Goal: Information Seeking & Learning: Learn about a topic

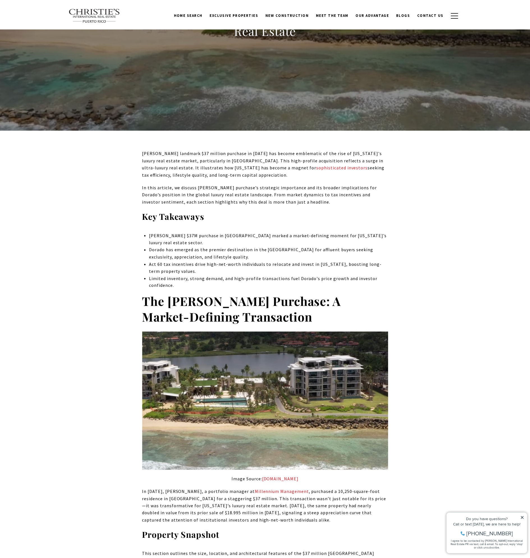
scroll to position [196, 0]
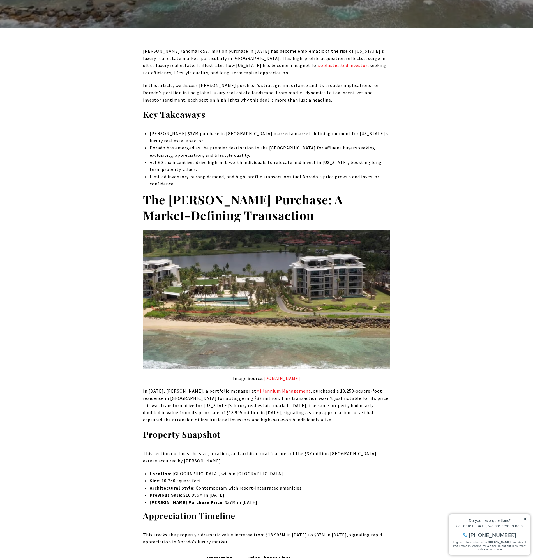
click at [526, 521] on icon at bounding box center [526, 519] width 4 height 4
click at [526, 520] on icon at bounding box center [525, 519] width 3 height 3
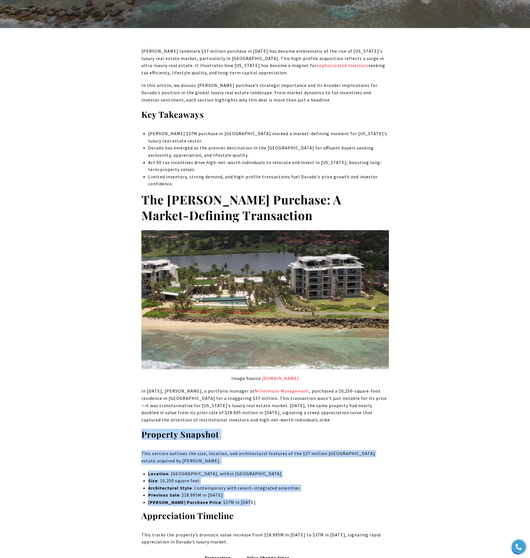
drag, startPoint x: 252, startPoint y: 503, endPoint x: 143, endPoint y: 433, distance: 129.6
click at [259, 503] on p "[PERSON_NAME] Purchase Price : $37M in [DATE]" at bounding box center [268, 502] width 240 height 7
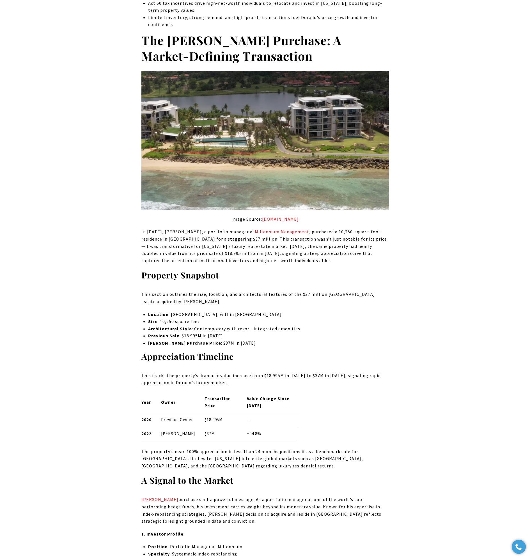
scroll to position [281, 0]
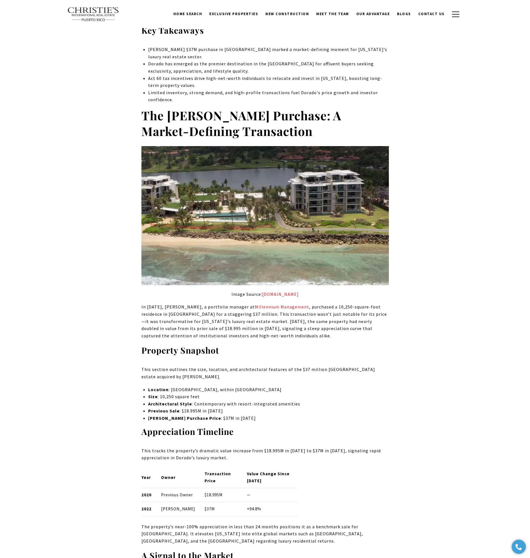
click at [244, 328] on p "In [DATE], [PERSON_NAME], a portfolio manager at Millennium Management , purcha…" at bounding box center [264, 322] width 247 height 36
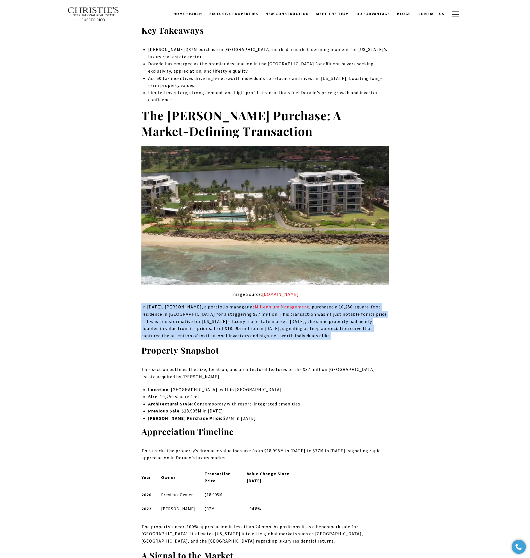
click at [244, 328] on p "In [DATE], [PERSON_NAME], a portfolio manager at Millennium Management , purcha…" at bounding box center [264, 322] width 247 height 36
click at [254, 319] on p "In [DATE], [PERSON_NAME], a portfolio manager at Millennium Management , purcha…" at bounding box center [264, 322] width 247 height 36
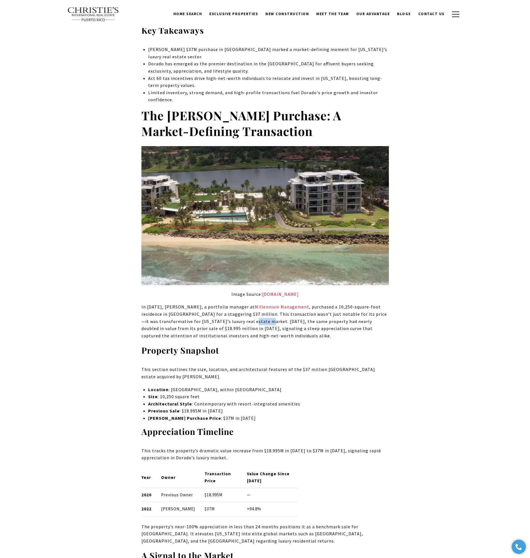
click at [254, 319] on p "In [DATE], [PERSON_NAME], a portfolio manager at Millennium Management , purcha…" at bounding box center [264, 322] width 247 height 36
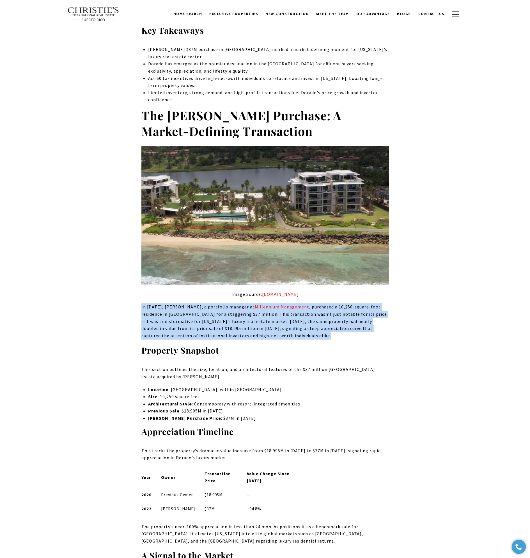
click at [254, 319] on p "In [DATE], [PERSON_NAME], a portfolio manager at Millennium Management , purcha…" at bounding box center [264, 322] width 247 height 36
click at [269, 329] on p "In [DATE], [PERSON_NAME], a portfolio manager at Millennium Management , purcha…" at bounding box center [264, 322] width 247 height 36
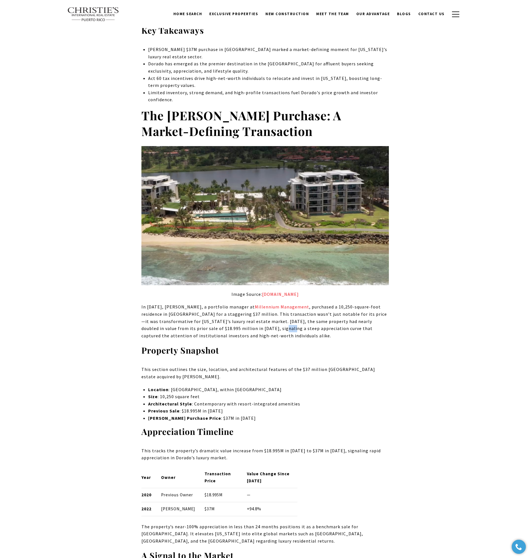
click at [269, 329] on p "In [DATE], [PERSON_NAME], a portfolio manager at Millennium Management , purcha…" at bounding box center [264, 322] width 247 height 36
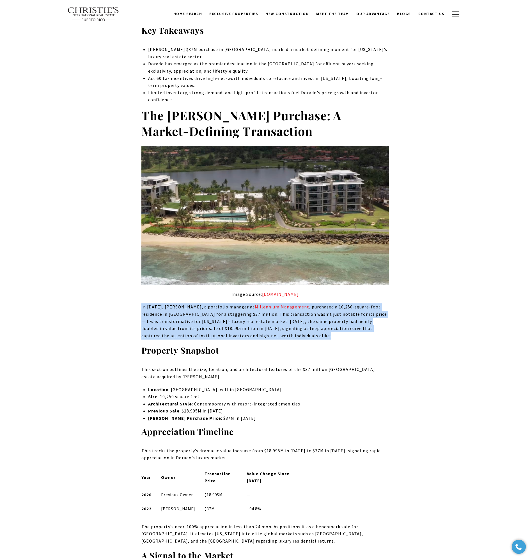
click at [269, 329] on p "In [DATE], [PERSON_NAME], a portfolio manager at Millennium Management , purcha…" at bounding box center [264, 322] width 247 height 36
click at [306, 323] on p "In [DATE], [PERSON_NAME], a portfolio manager at Millennium Management , purcha…" at bounding box center [264, 322] width 247 height 36
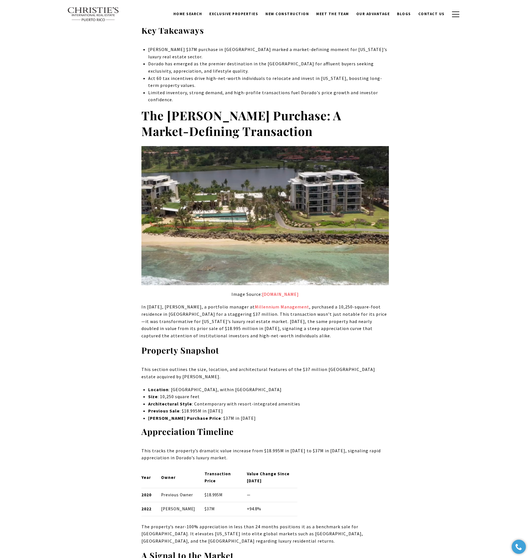
click at [173, 328] on p "In [DATE], [PERSON_NAME], a portfolio manager at Millennium Management , purcha…" at bounding box center [264, 322] width 247 height 36
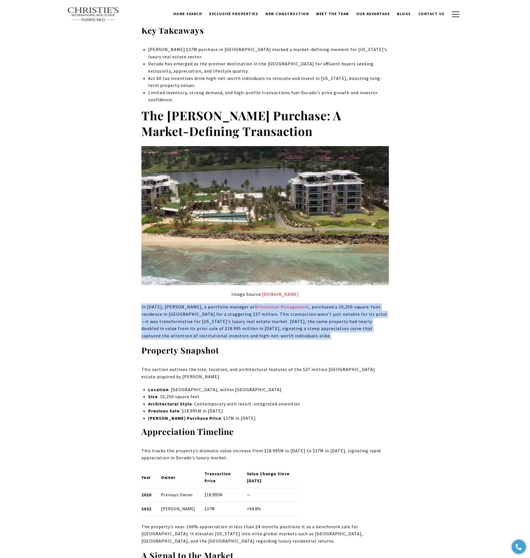
click at [173, 328] on p "In [DATE], [PERSON_NAME], a portfolio manager at Millennium Management , purcha…" at bounding box center [264, 322] width 247 height 36
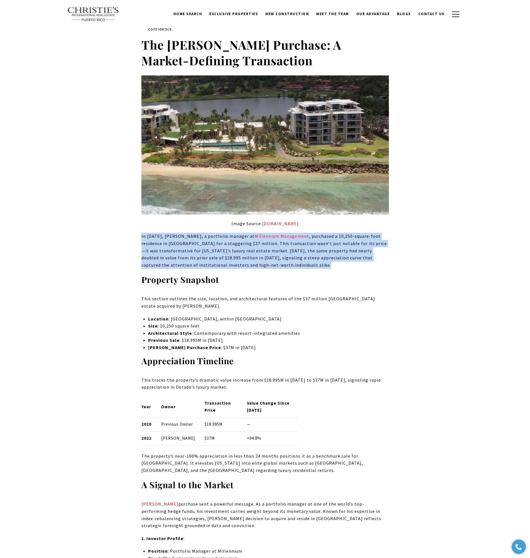
scroll to position [224, 0]
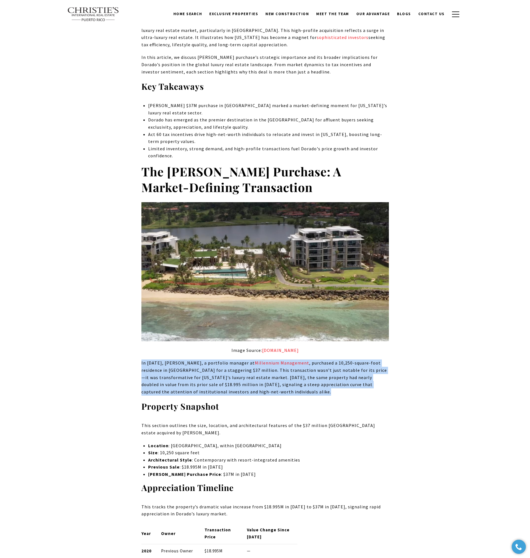
click at [249, 377] on p "In [DATE], [PERSON_NAME], a portfolio manager at Millennium Management , purcha…" at bounding box center [264, 378] width 247 height 36
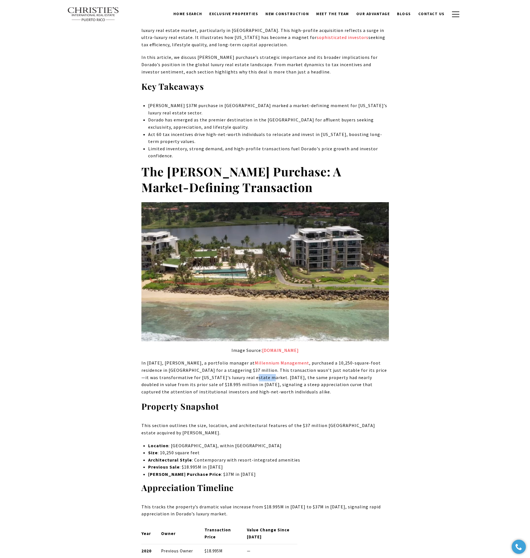
click at [249, 377] on p "In [DATE], [PERSON_NAME], a portfolio manager at Millennium Management , purcha…" at bounding box center [264, 378] width 247 height 36
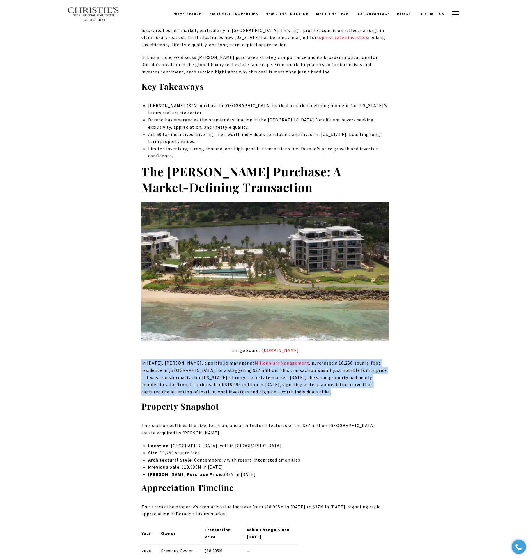
click at [249, 377] on p "In [DATE], [PERSON_NAME], a portfolio manager at Millennium Management , purcha…" at bounding box center [264, 378] width 247 height 36
click at [294, 371] on p "In [DATE], [PERSON_NAME], a portfolio manager at Millennium Management , purcha…" at bounding box center [264, 378] width 247 height 36
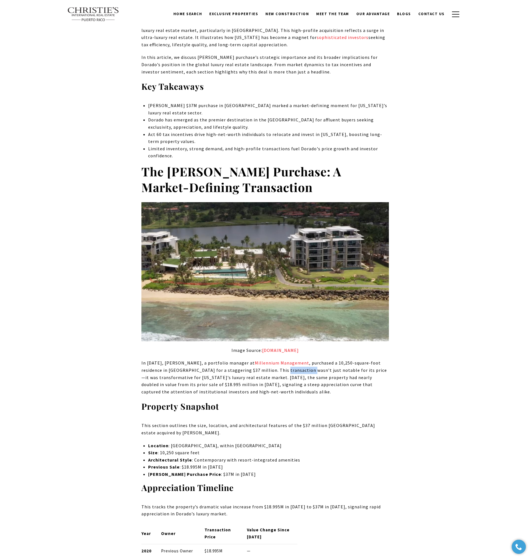
click at [294, 371] on p "In [DATE], [PERSON_NAME], a portfolio manager at Millennium Management , purcha…" at bounding box center [264, 378] width 247 height 36
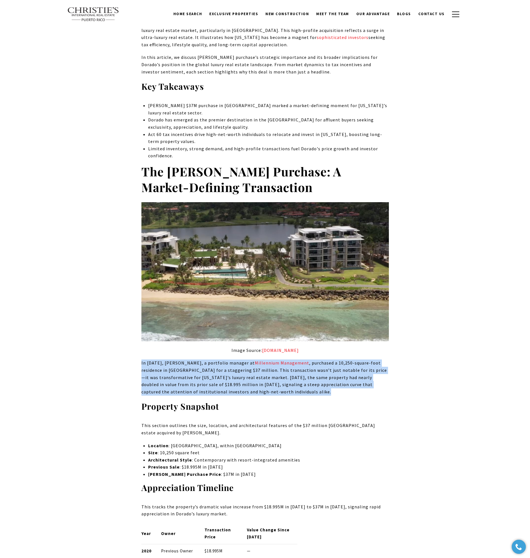
click at [294, 371] on p "In [DATE], [PERSON_NAME], a portfolio manager at Millennium Management , purcha…" at bounding box center [264, 378] width 247 height 36
click at [244, 377] on p "In [DATE], [PERSON_NAME], a portfolio manager at Millennium Management , purcha…" at bounding box center [264, 378] width 247 height 36
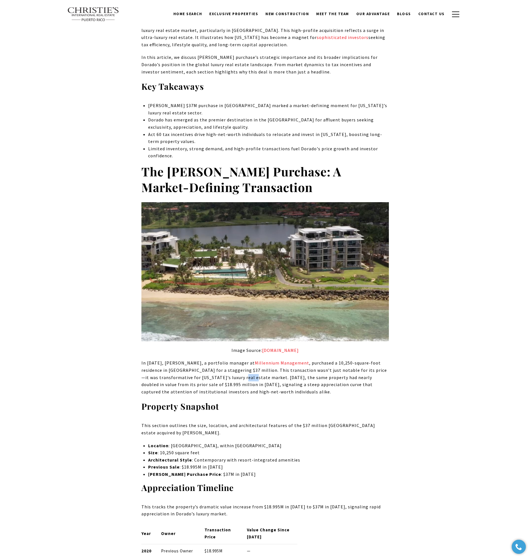
click at [244, 377] on p "In [DATE], [PERSON_NAME], a portfolio manager at Millennium Management , purcha…" at bounding box center [264, 378] width 247 height 36
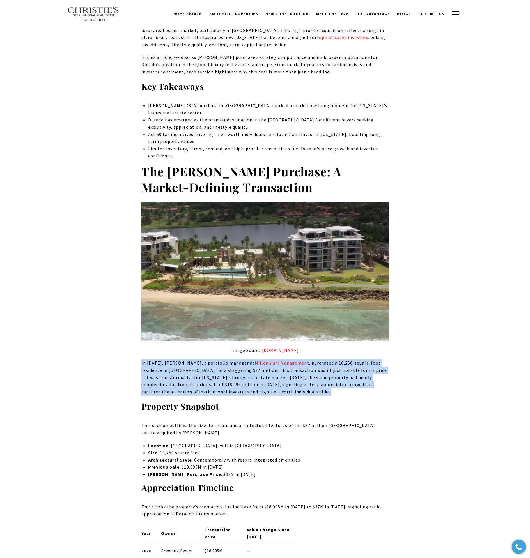
click at [244, 377] on p "In [DATE], [PERSON_NAME], a portfolio manager at Millennium Management , purcha…" at bounding box center [264, 378] width 247 height 36
click at [291, 376] on p "In [DATE], [PERSON_NAME], a portfolio manager at Millennium Management , purcha…" at bounding box center [264, 378] width 247 height 36
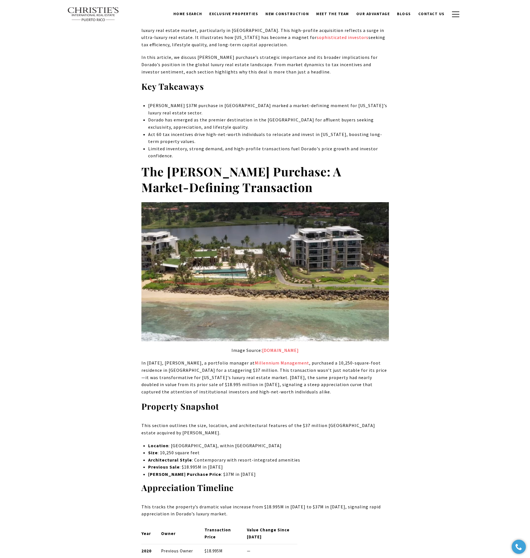
click at [286, 370] on p "In [DATE], [PERSON_NAME], a portfolio manager at Millennium Management , purcha…" at bounding box center [264, 378] width 247 height 36
click at [203, 378] on p "In [DATE], [PERSON_NAME], a portfolio manager at Millennium Management , purcha…" at bounding box center [264, 378] width 247 height 36
click at [328, 372] on p "In [DATE], [PERSON_NAME], a portfolio manager at Millennium Management , purcha…" at bounding box center [264, 378] width 247 height 36
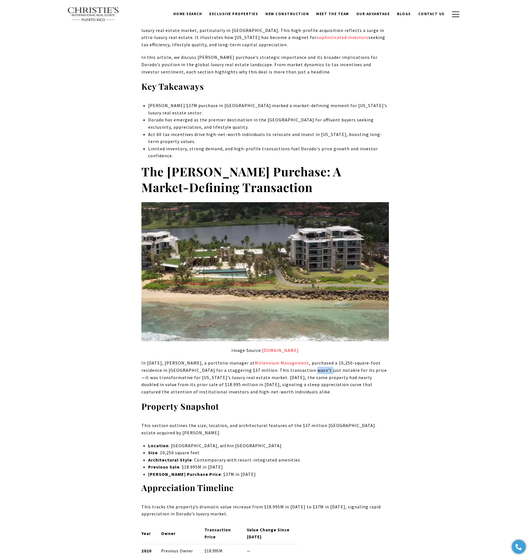
click at [328, 372] on p "In [DATE], [PERSON_NAME], a portfolio manager at Millennium Management , purcha…" at bounding box center [264, 378] width 247 height 36
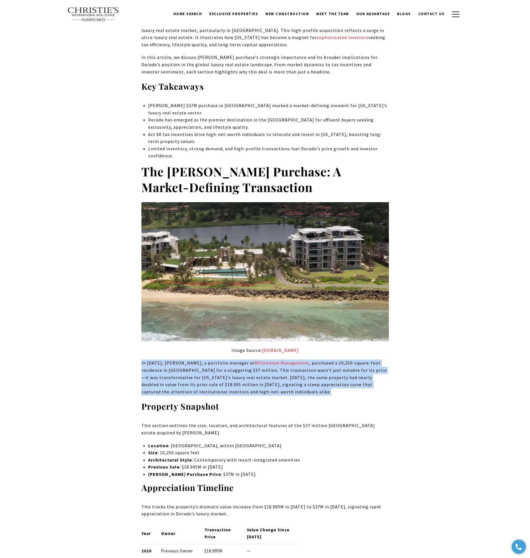
click at [328, 372] on p "In [DATE], [PERSON_NAME], a portfolio manager at Millennium Management , purcha…" at bounding box center [264, 378] width 247 height 36
click at [265, 385] on p "In [DATE], [PERSON_NAME], a portfolio manager at Millennium Management , purcha…" at bounding box center [264, 378] width 247 height 36
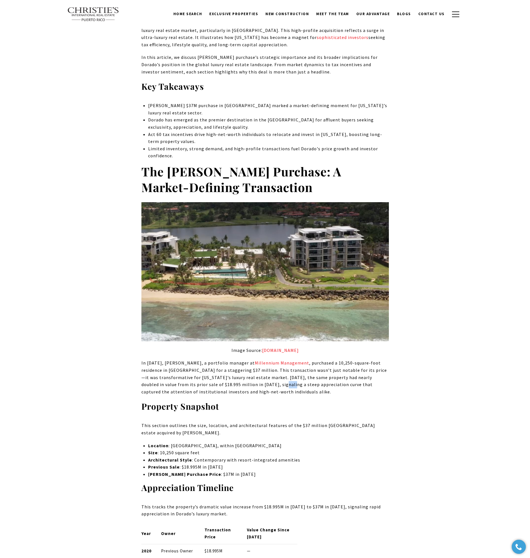
click at [265, 385] on p "In [DATE], [PERSON_NAME], a portfolio manager at Millennium Management , purcha…" at bounding box center [264, 378] width 247 height 36
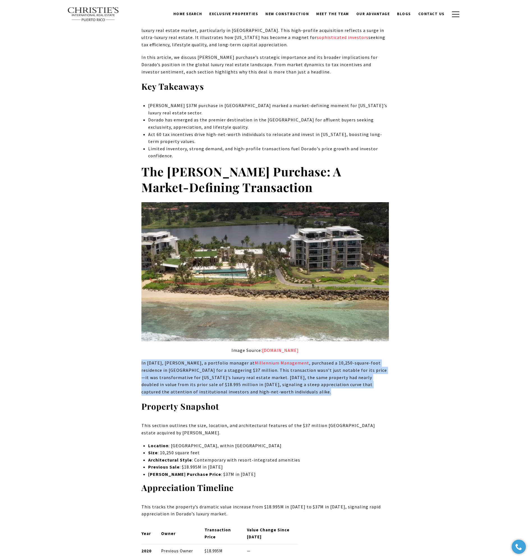
click at [265, 385] on p "In [DATE], [PERSON_NAME], a portfolio manager at Millennium Management , purcha…" at bounding box center [264, 378] width 247 height 36
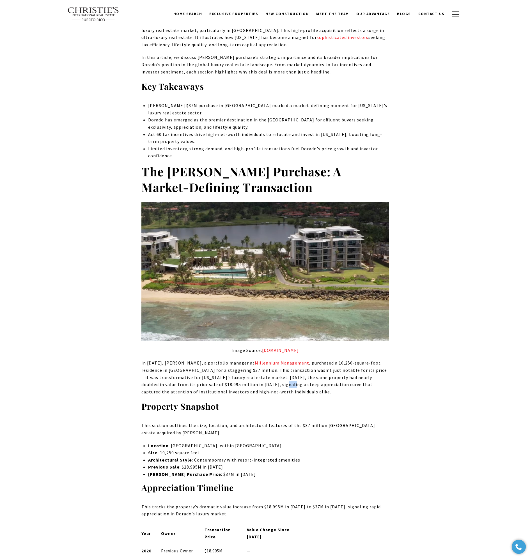
click at [265, 385] on p "In [DATE], [PERSON_NAME], a portfolio manager at Millennium Management , purcha…" at bounding box center [264, 378] width 247 height 36
click at [267, 384] on p "In [DATE], [PERSON_NAME], a portfolio manager at Millennium Management , purcha…" at bounding box center [264, 378] width 247 height 36
drag, startPoint x: 179, startPoint y: 371, endPoint x: 220, endPoint y: 371, distance: 41.0
click at [220, 371] on p "In [DATE], [PERSON_NAME], a portfolio manager at Millennium Management , purcha…" at bounding box center [264, 378] width 247 height 36
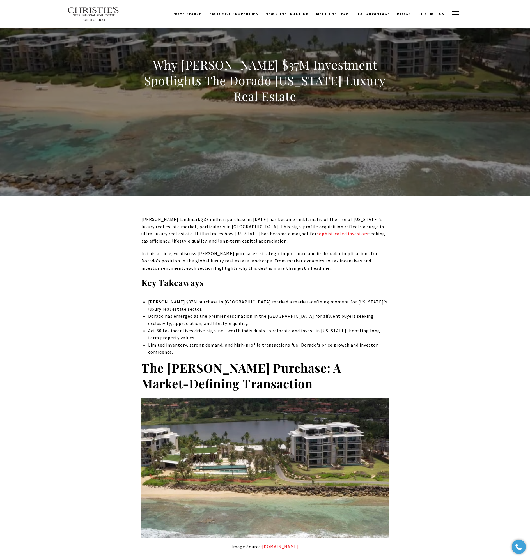
click at [214, 330] on p "Act 60 tax incentives drive high-net-worth individuals to relocate and invest i…" at bounding box center [268, 334] width 240 height 14
click at [344, 332] on p "Act 60 tax incentives drive high-net-worth individuals to relocate and invest i…" at bounding box center [268, 334] width 240 height 14
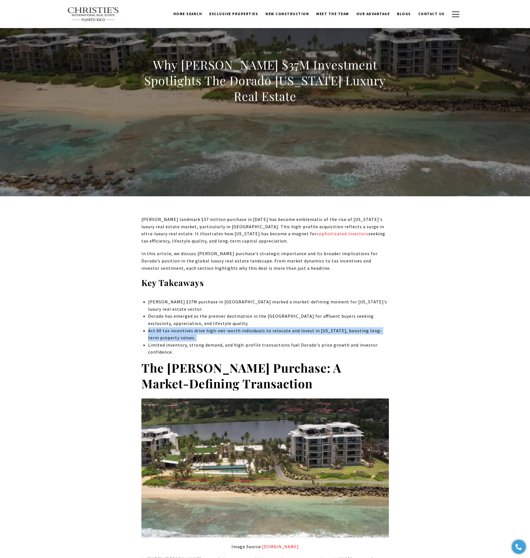
click at [344, 332] on p "Act 60 tax incentives drive high-net-worth individuals to relocate and invest i…" at bounding box center [268, 334] width 240 height 14
click at [195, 346] on p "Limited inventory, strong demand, and high-profile transactions fuel Dorado's p…" at bounding box center [268, 349] width 240 height 14
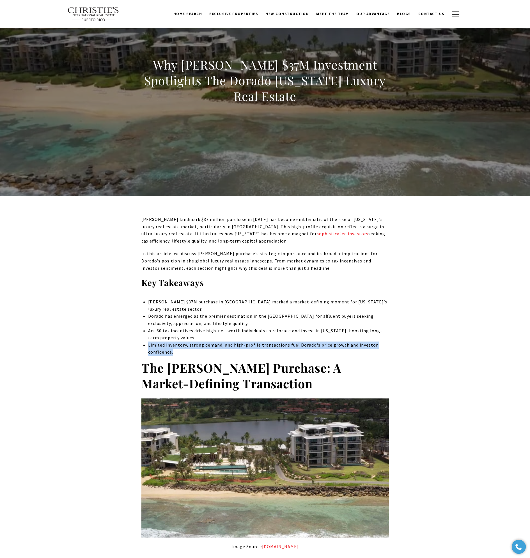
click at [195, 346] on p "Limited inventory, strong demand, and high-profile transactions fuel Dorado's p…" at bounding box center [268, 349] width 240 height 14
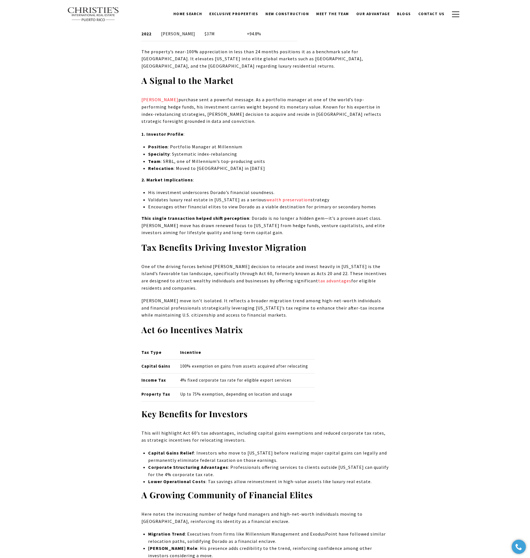
scroll to position [730, 0]
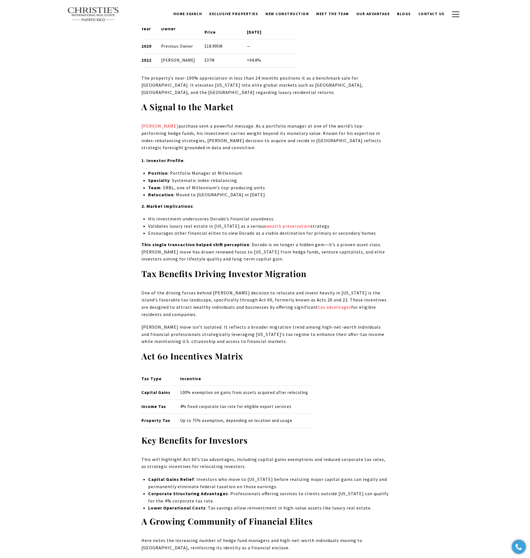
click at [187, 146] on p "[PERSON_NAME] purchase sent a powerful message. As a portfolio manager at one o…" at bounding box center [264, 137] width 247 height 29
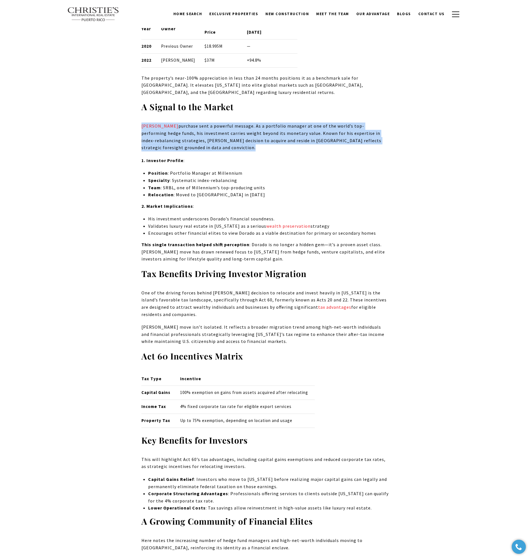
click at [187, 146] on p "[PERSON_NAME] purchase sent a powerful message. As a portfolio manager at one o…" at bounding box center [264, 137] width 247 height 29
click at [305, 147] on p "[PERSON_NAME] purchase sent a powerful message. As a portfolio manager at one o…" at bounding box center [264, 137] width 247 height 29
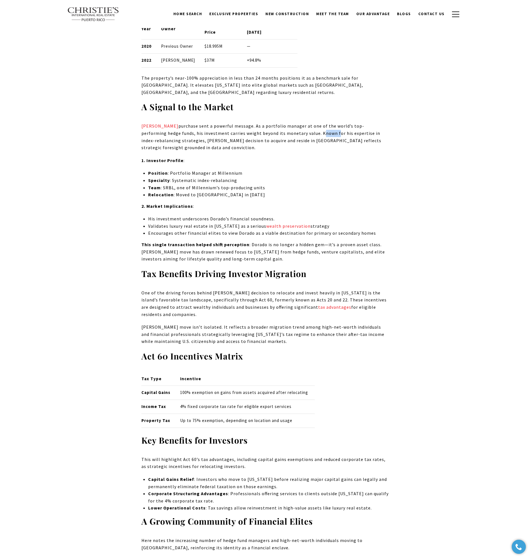
click at [305, 147] on p "[PERSON_NAME] purchase sent a powerful message. As a portfolio manager at one o…" at bounding box center [264, 137] width 247 height 29
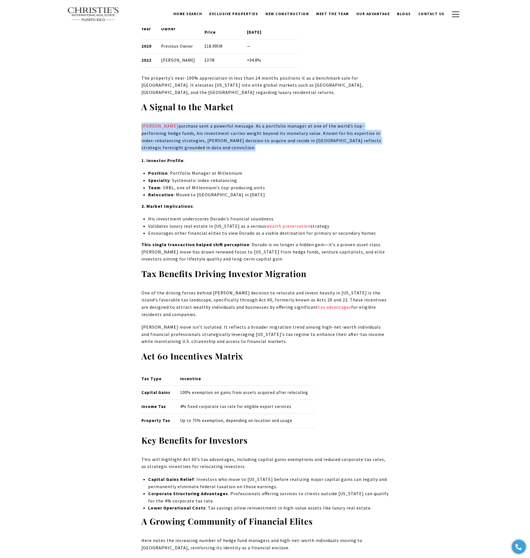
click at [305, 147] on p "[PERSON_NAME] purchase sent a powerful message. As a portfolio manager at one o…" at bounding box center [264, 137] width 247 height 29
click at [183, 151] on p "[PERSON_NAME] purchase sent a powerful message. As a portfolio manager at one o…" at bounding box center [264, 137] width 247 height 29
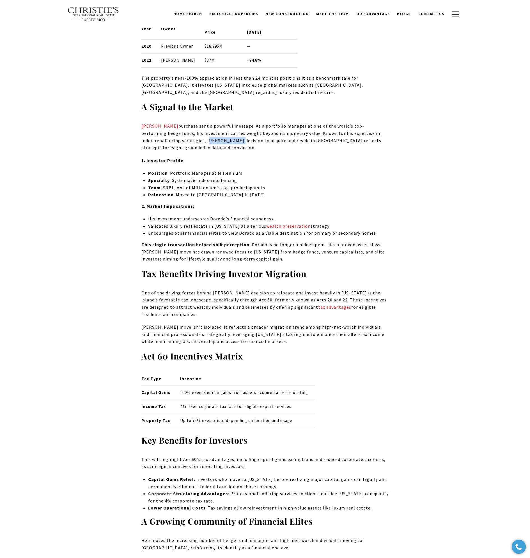
click at [183, 151] on p "[PERSON_NAME] purchase sent a powerful message. As a portfolio manager at one o…" at bounding box center [264, 137] width 247 height 29
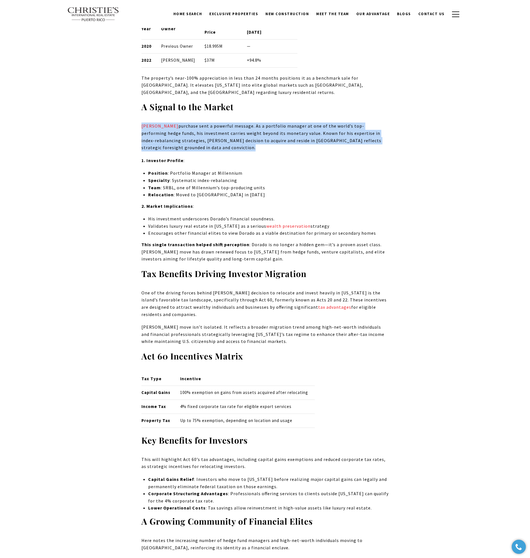
click at [183, 151] on p "[PERSON_NAME] purchase sent a powerful message. As a portfolio manager at one o…" at bounding box center [264, 137] width 247 height 29
click at [222, 151] on p "[PERSON_NAME] purchase sent a powerful message. As a portfolio manager at one o…" at bounding box center [264, 137] width 247 height 29
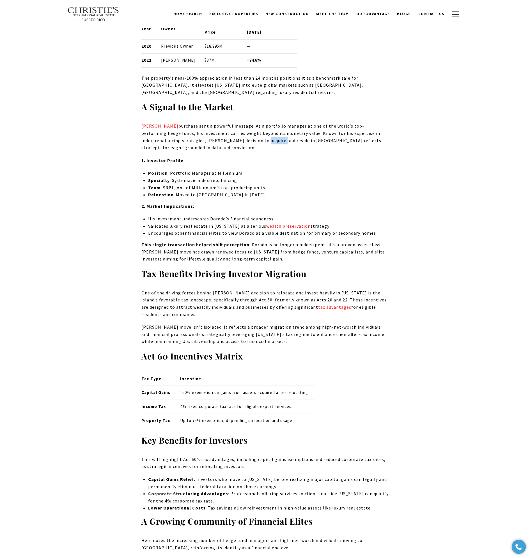
click at [222, 151] on p "[PERSON_NAME] purchase sent a powerful message. As a portfolio manager at one o…" at bounding box center [264, 137] width 247 height 29
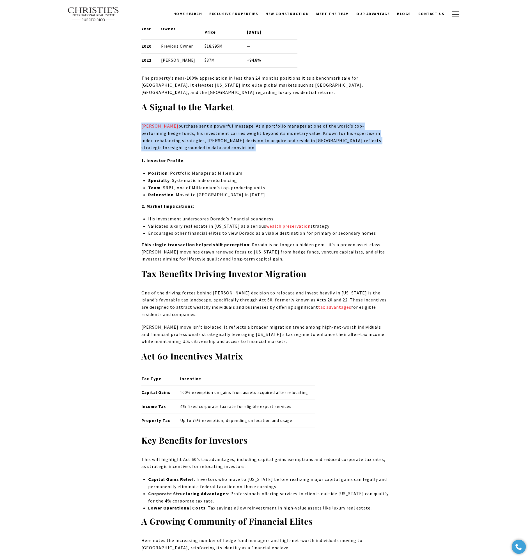
click at [222, 151] on p "[PERSON_NAME] purchase sent a powerful message. As a portfolio manager at one o…" at bounding box center [264, 137] width 247 height 29
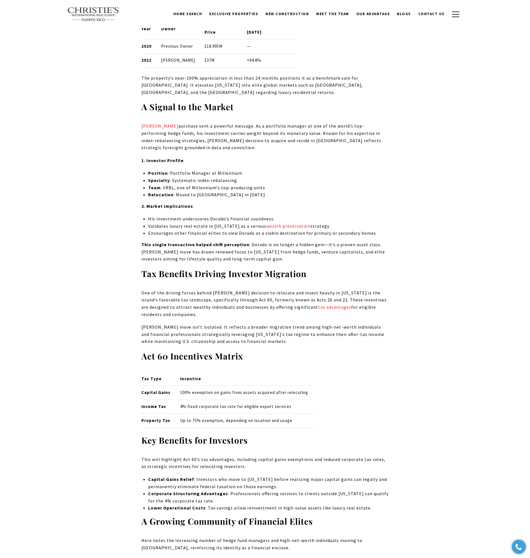
click at [182, 177] on li "Position : Portfolio Manager at Millennium" at bounding box center [268, 173] width 240 height 7
click at [186, 184] on li "Specialty : Systematic index-rebalancing" at bounding box center [268, 180] width 240 height 7
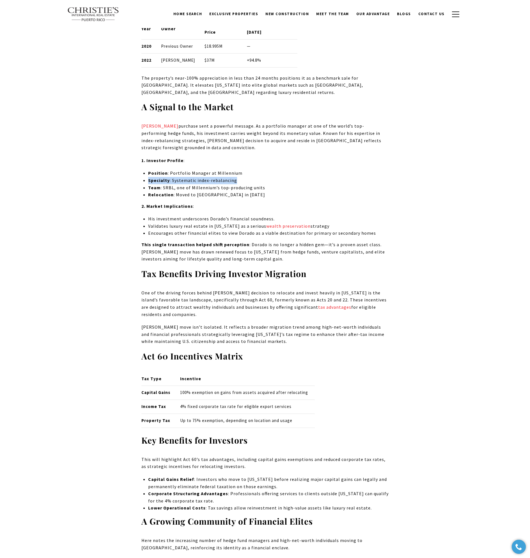
click at [186, 184] on li "Specialty : Systematic index-rebalancing" at bounding box center [268, 180] width 240 height 7
click at [189, 192] on li "Team : SRBL, one of Millennium’s top-producing units" at bounding box center [268, 187] width 240 height 7
click at [190, 199] on li "Relocation : Moved to [GEOGRAPHIC_DATA] in [DATE]" at bounding box center [268, 194] width 240 height 7
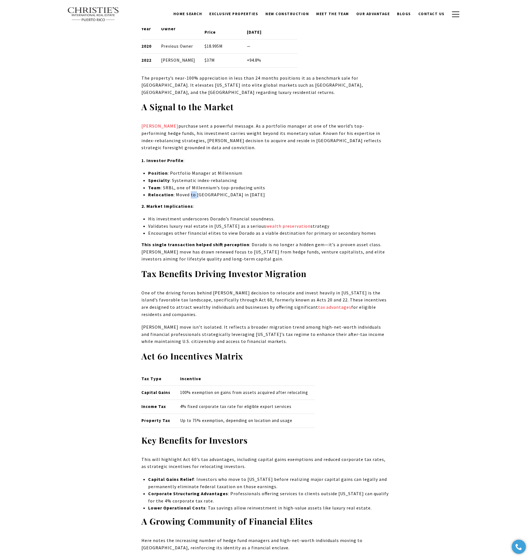
click at [190, 199] on li "Relocation : Moved to [GEOGRAPHIC_DATA] in [DATE]" at bounding box center [268, 194] width 240 height 7
click at [180, 223] on li "His investment underscores Dorado’s financial soundness." at bounding box center [268, 219] width 240 height 7
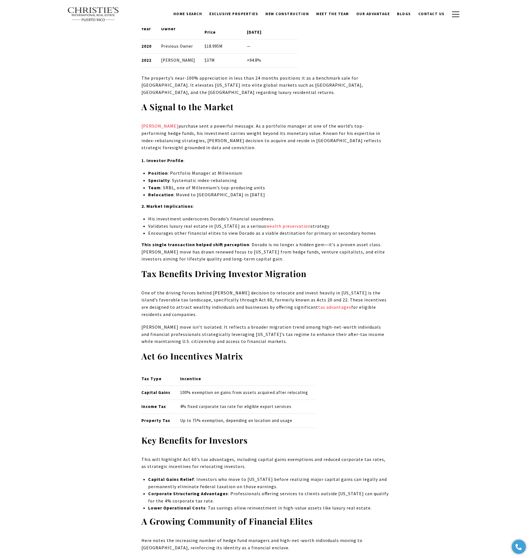
click at [192, 230] on li "Validates luxury real estate in [US_STATE] as a serious wealth preservation str…" at bounding box center [268, 226] width 240 height 7
click at [209, 237] on li "Encourages other financial elites to view Dorado as a viable destination for pr…" at bounding box center [268, 233] width 240 height 7
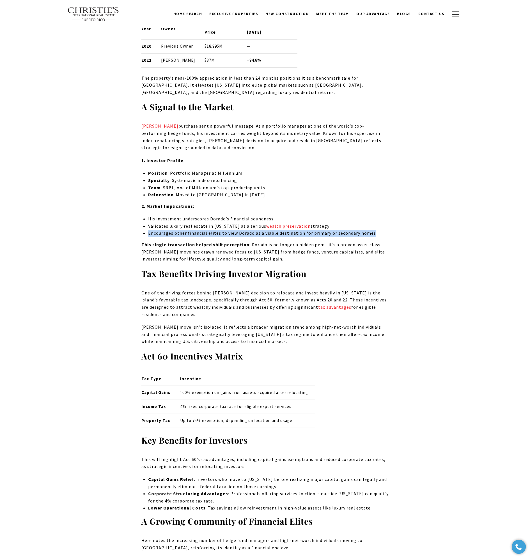
click at [209, 237] on li "Encourages other financial elites to view Dorado as a viable destination for pr…" at bounding box center [268, 233] width 240 height 7
drag, startPoint x: 249, startPoint y: 258, endPoint x: 263, endPoint y: 260, distance: 14.3
click at [263, 260] on p "This single transaction helped shift perception : Dorado is no longer a hidden …" at bounding box center [264, 252] width 247 height 22
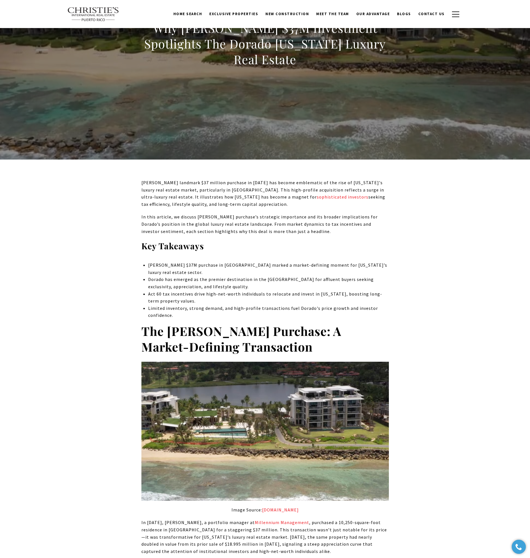
scroll to position [0, 0]
